Goal: Task Accomplishment & Management: Manage account settings

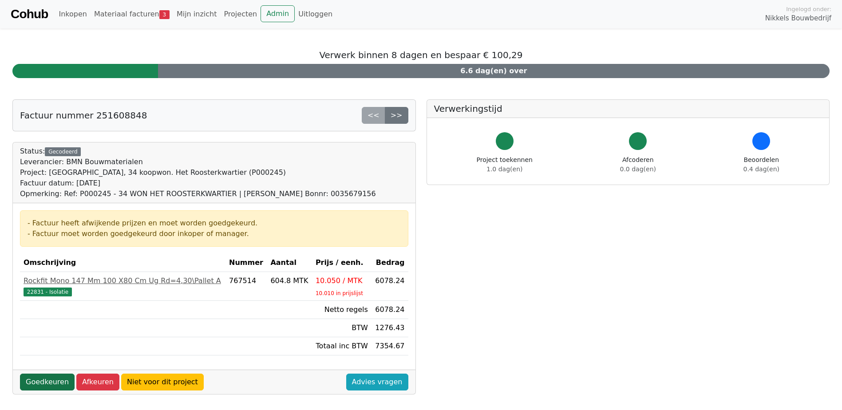
click at [53, 381] on link "Goedkeuren" at bounding box center [47, 382] width 55 height 17
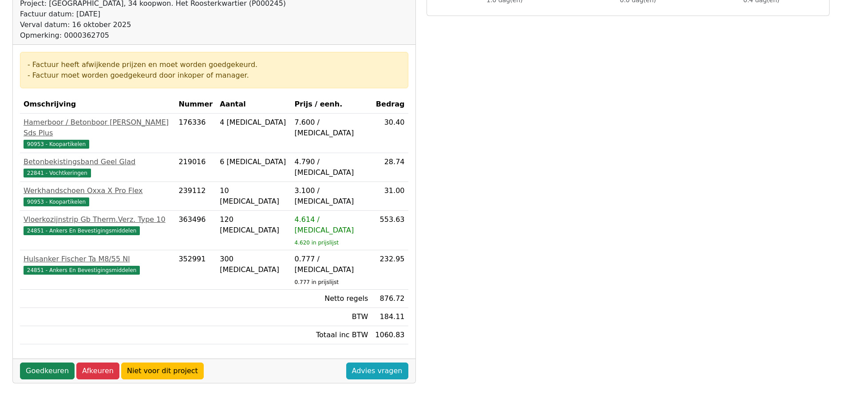
scroll to position [222, 0]
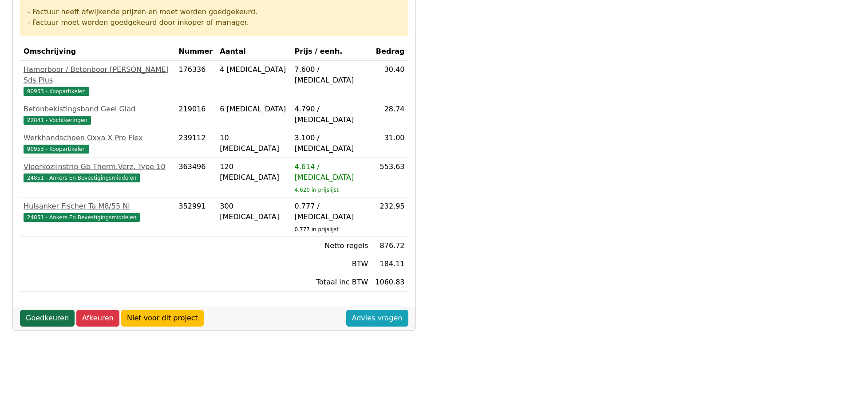
click at [46, 310] on link "Goedkeuren" at bounding box center [47, 318] width 55 height 17
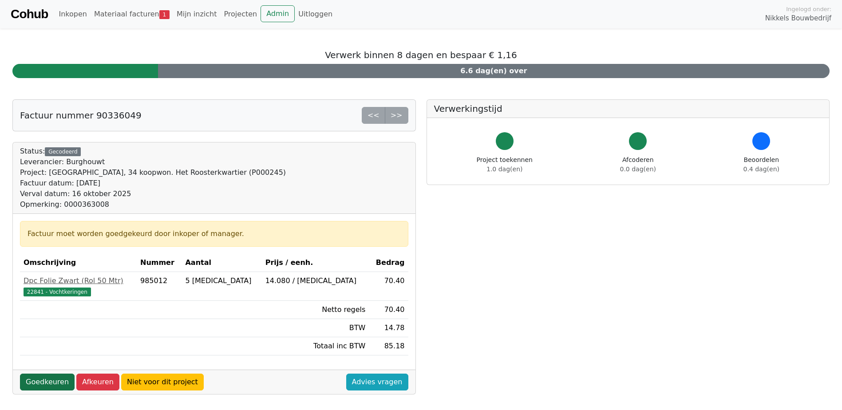
click at [52, 381] on link "Goedkeuren" at bounding box center [47, 382] width 55 height 17
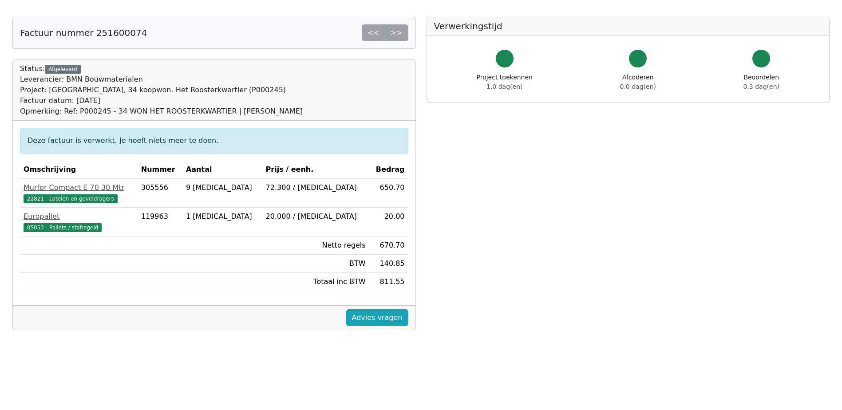
scroll to position [177, 0]
